Goal: Information Seeking & Learning: Learn about a topic

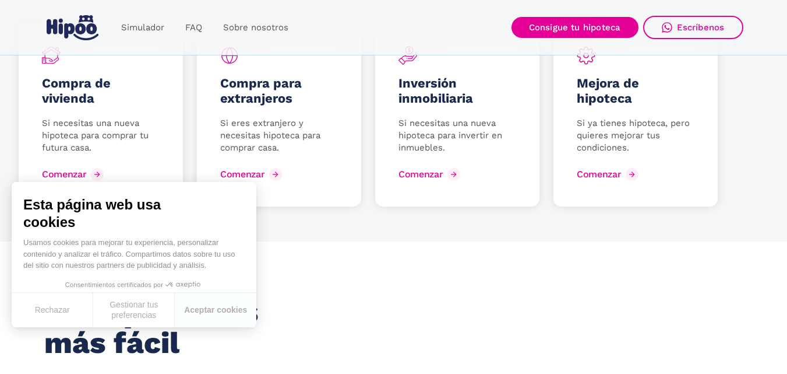
scroll to position [1632, 0]
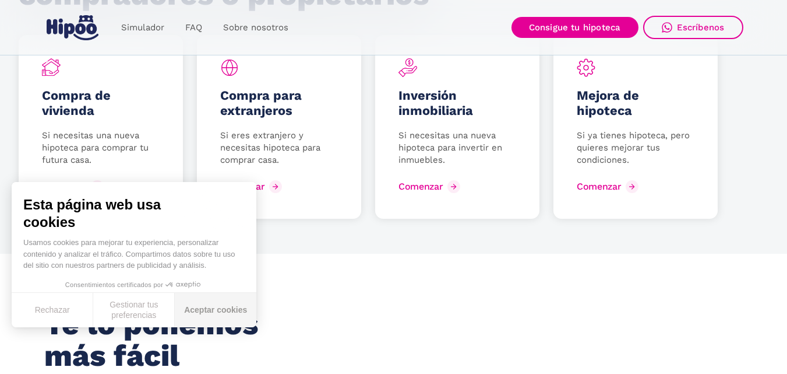
click at [217, 316] on button "Aceptar cookies" at bounding box center [216, 310] width 82 height 34
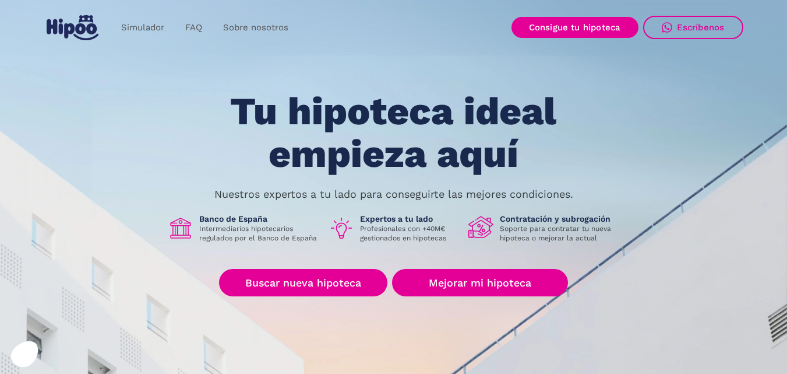
scroll to position [0, 0]
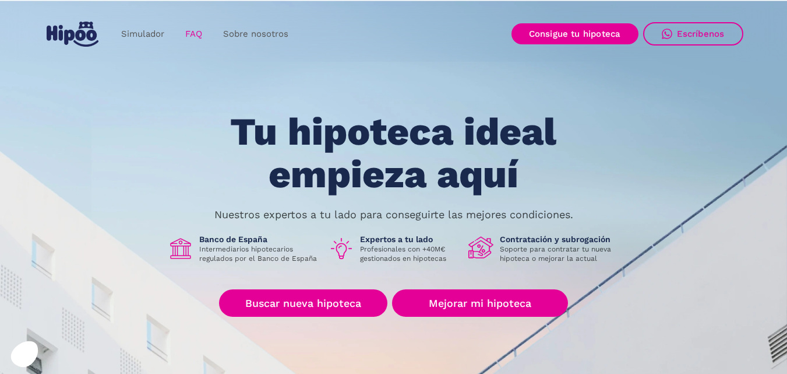
click at [192, 36] on link "FAQ" at bounding box center [194, 34] width 38 height 23
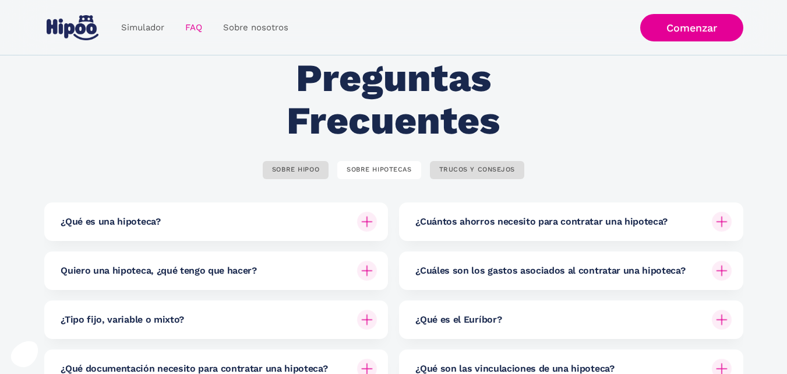
scroll to position [117, 0]
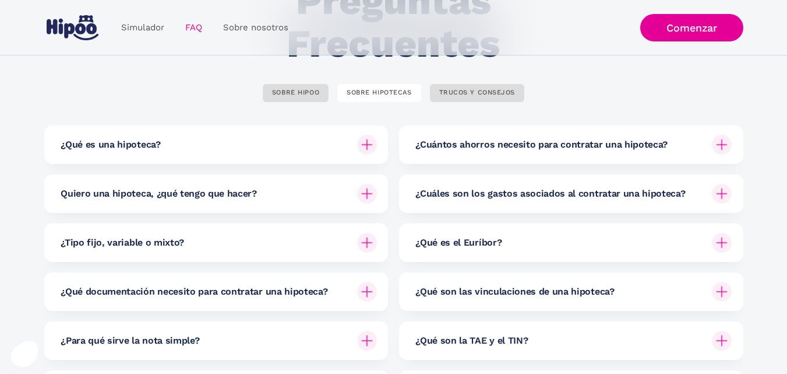
click at [542, 144] on h6 "¿Cuántos ahorros necesito para contratar una hipoteca?" at bounding box center [542, 144] width 252 height 13
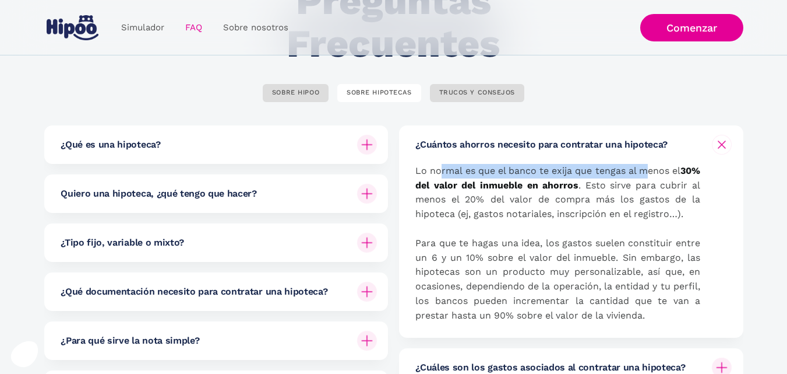
drag, startPoint x: 441, startPoint y: 166, endPoint x: 664, endPoint y: 170, distance: 223.2
click at [664, 170] on p "Lo normal es que el banco te exija que tengas al menos el 30% del valor del inm…" at bounding box center [558, 243] width 285 height 159
click at [639, 197] on p "Lo normal es que el banco te exija que tengas al menos el 30% del valor del inm…" at bounding box center [558, 243] width 285 height 159
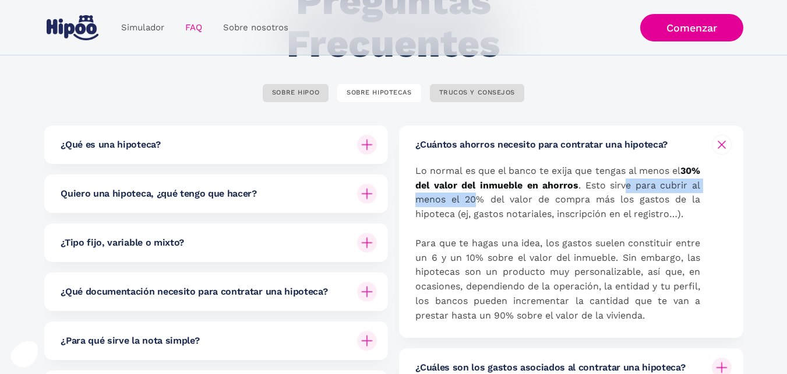
drag, startPoint x: 491, startPoint y: 198, endPoint x: 644, endPoint y: 192, distance: 152.8
click at [644, 191] on p "Lo normal es que el banco te exija que tengas al menos el 30% del valor del inm…" at bounding box center [558, 243] width 285 height 159
click at [500, 216] on p "Lo normal es que el banco te exija que tengas al menos el 30% del valor del inm…" at bounding box center [558, 243] width 285 height 159
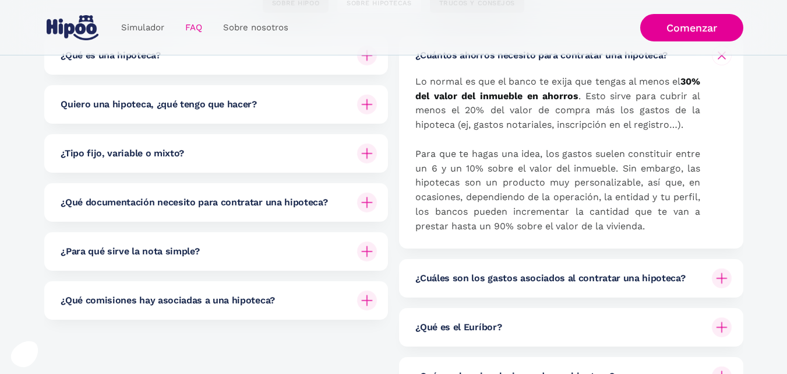
scroll to position [233, 0]
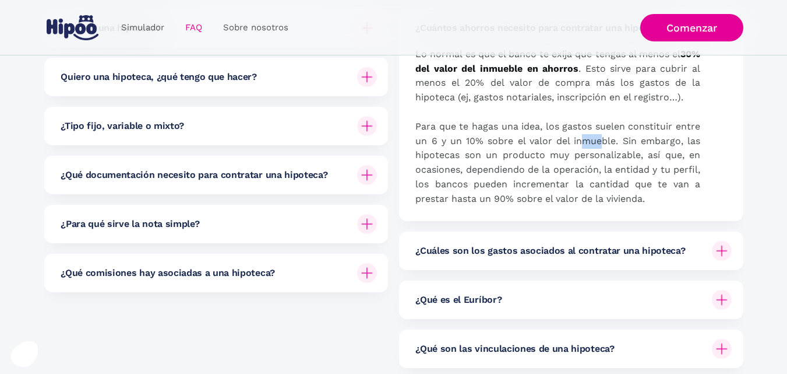
drag, startPoint x: 583, startPoint y: 145, endPoint x: 604, endPoint y: 144, distance: 20.4
click at [604, 144] on p "Lo normal es que el banco te exija que tengas al menos el 30% del valor del inm…" at bounding box center [558, 126] width 285 height 159
click at [565, 165] on p "Lo normal es que el banco te exija que tengas al menos el 30% del valor del inm…" at bounding box center [558, 126] width 285 height 159
drag, startPoint x: 439, startPoint y: 163, endPoint x: 610, endPoint y: 174, distance: 170.5
click at [603, 160] on p "Lo normal es que el banco te exija que tengas al menos el 30% del valor del inm…" at bounding box center [558, 126] width 285 height 159
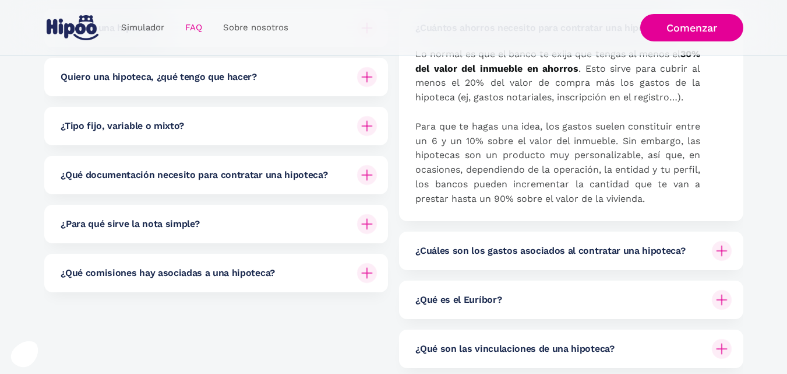
click at [610, 175] on p "Lo normal es que el banco te exija que tengas al menos el 30% del valor del inm…" at bounding box center [558, 126] width 285 height 159
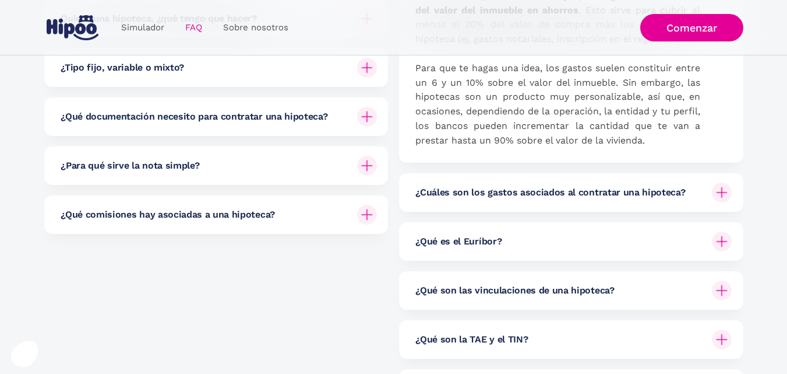
click at [495, 191] on h6 "¿Cuáles son los gastos asociados al contratar una hipoteca?" at bounding box center [551, 192] width 270 height 13
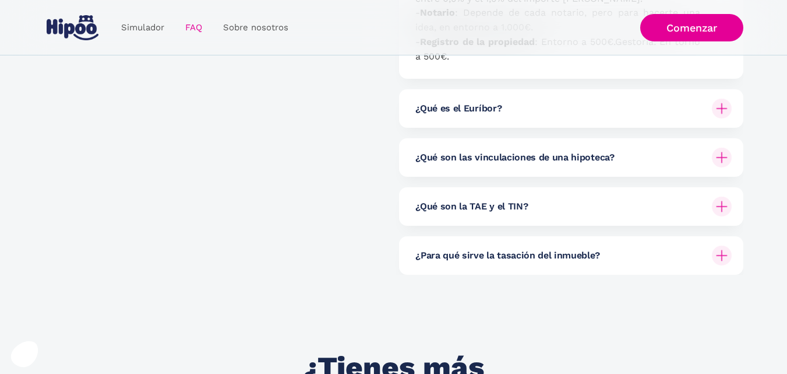
scroll to position [816, 0]
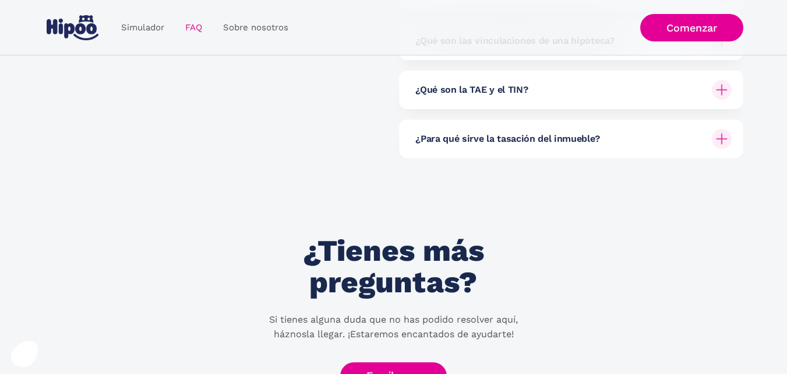
click at [522, 135] on h6 "¿Para qué sirve la tasación del inmueble?" at bounding box center [508, 138] width 184 height 13
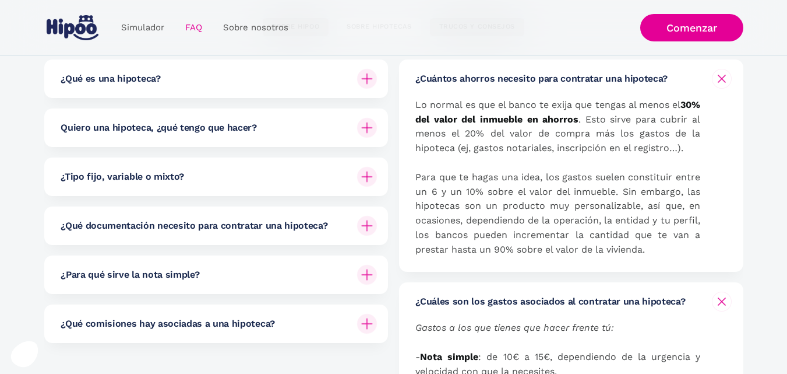
scroll to position [175, 0]
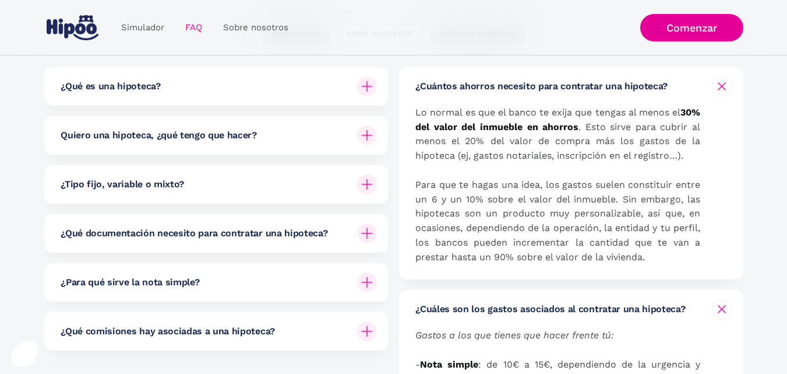
click at [193, 135] on h6 "Quiero una hipoteca, ¿qué tengo que hacer?" at bounding box center [159, 135] width 196 height 13
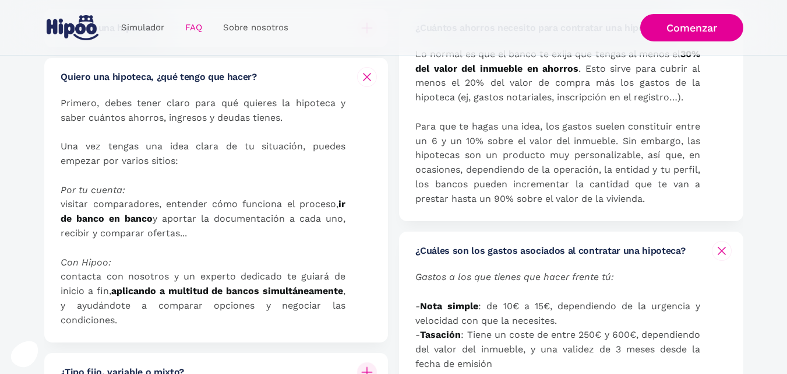
scroll to position [291, 0]
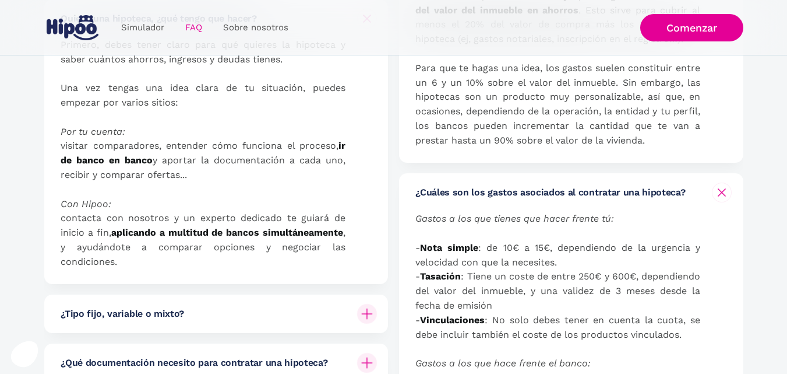
click at [173, 307] on h6 "¿Tipo fijo, variable o mixto?" at bounding box center [123, 313] width 124 height 13
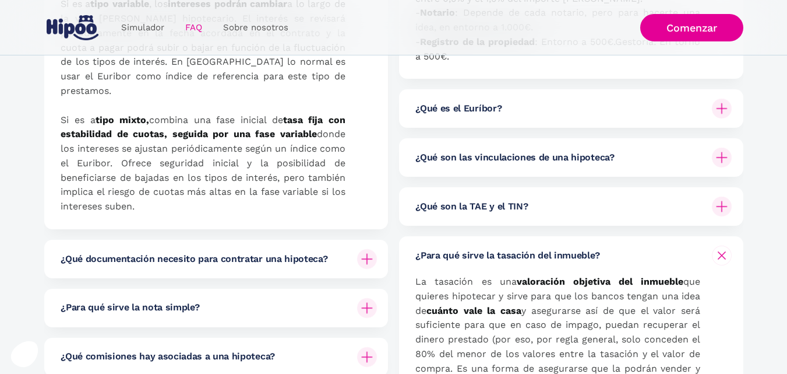
scroll to position [816, 0]
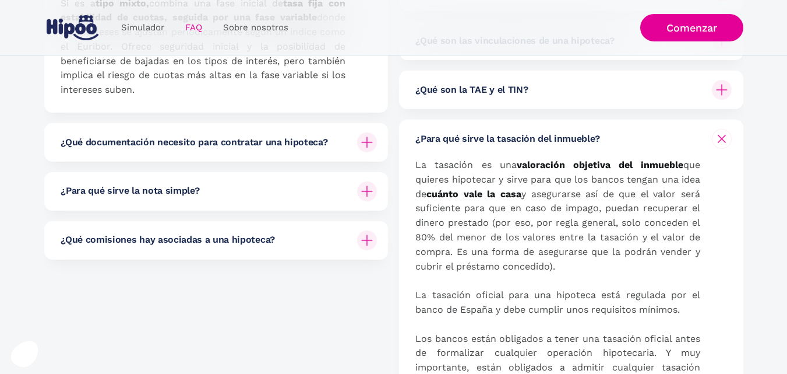
click at [196, 136] on h6 "¿Qué documentación necesito para contratar una hipoteca?" at bounding box center [194, 142] width 267 height 13
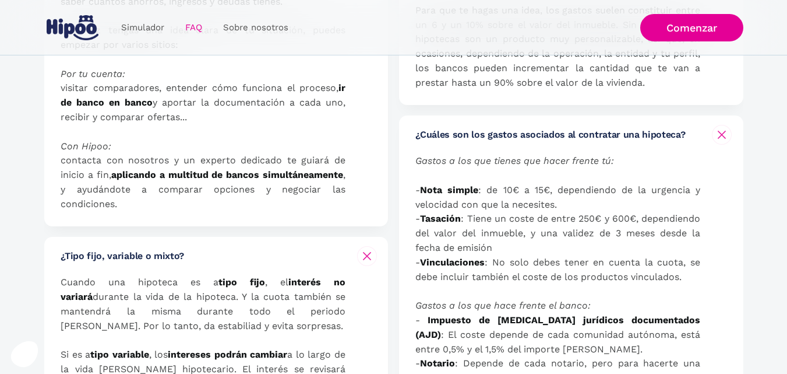
scroll to position [291, 0]
